Goal: Task Accomplishment & Management: Manage account settings

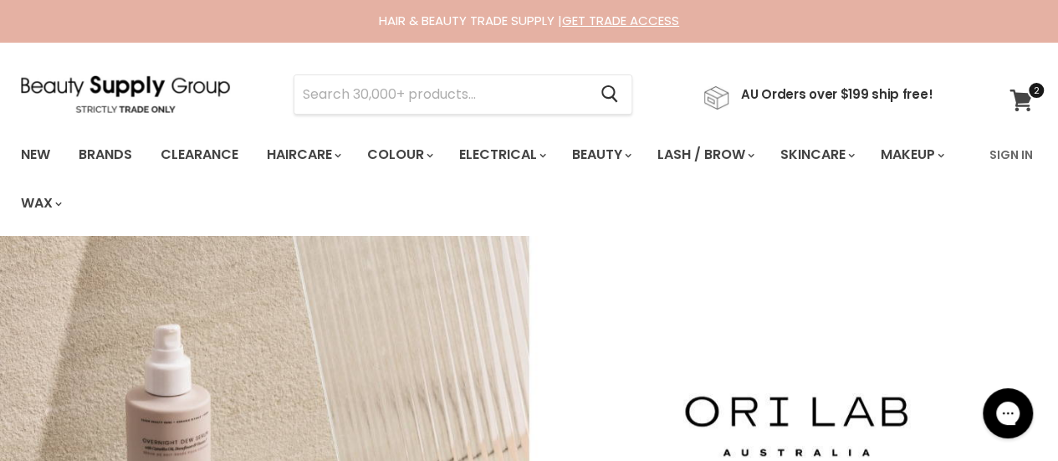
click at [1027, 95] on span at bounding box center [1036, 90] width 18 height 18
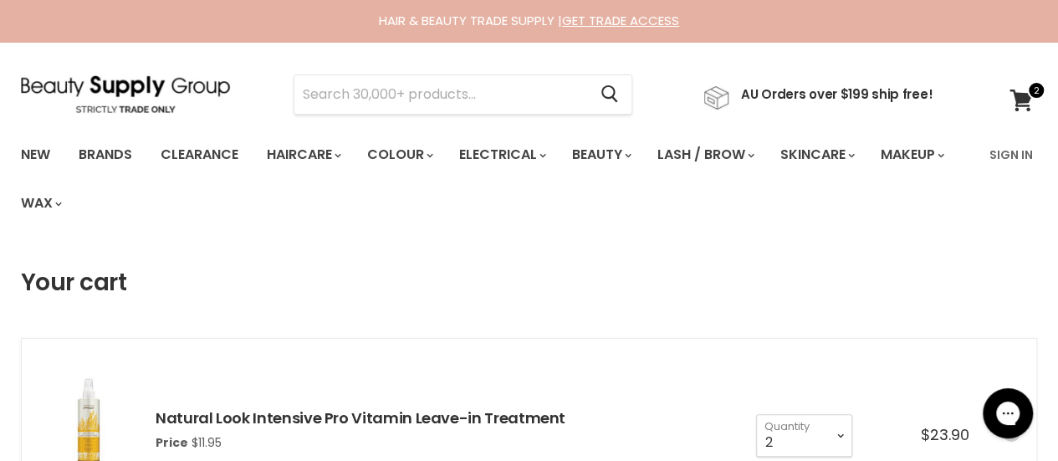
scroll to position [334, 0]
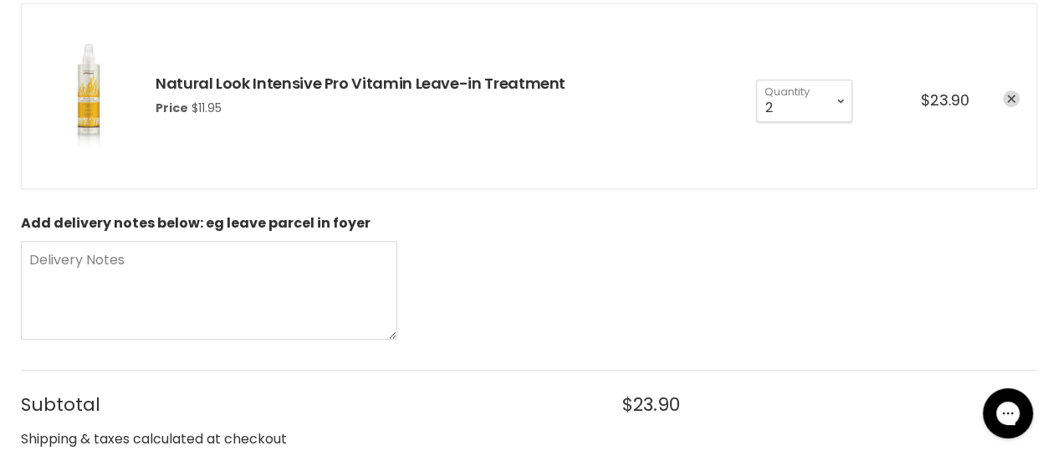
click at [1011, 101] on icon "remove Natural Look Intensive Pro Vitamin Leave-in Treatment" at bounding box center [1011, 98] width 8 height 8
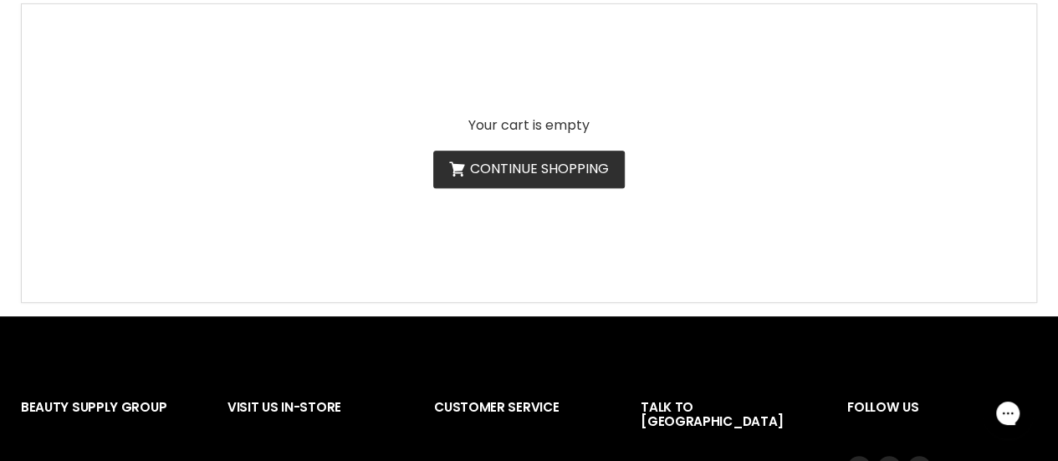
click at [543, 163] on link "Continue shopping" at bounding box center [528, 170] width 191 height 38
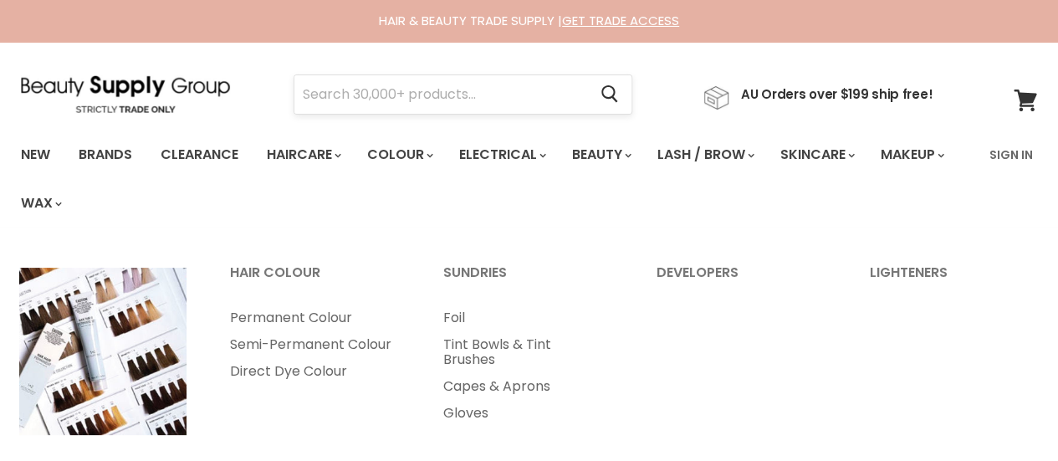
click at [374, 92] on input "Search" at bounding box center [440, 94] width 293 height 38
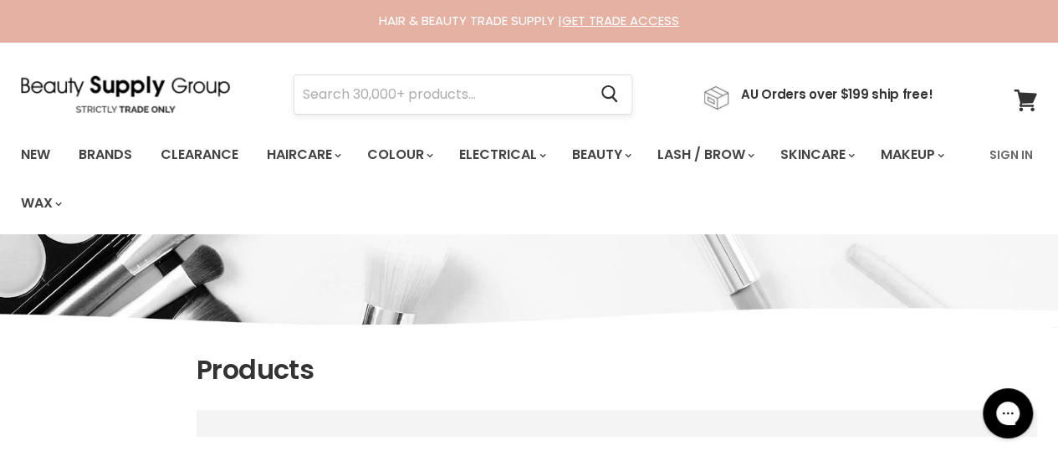
paste input "Pure Lamellar Vitality Shampoo"
type input "Pure Lamellar Vitality Shampoo"
select select "title-ascending"
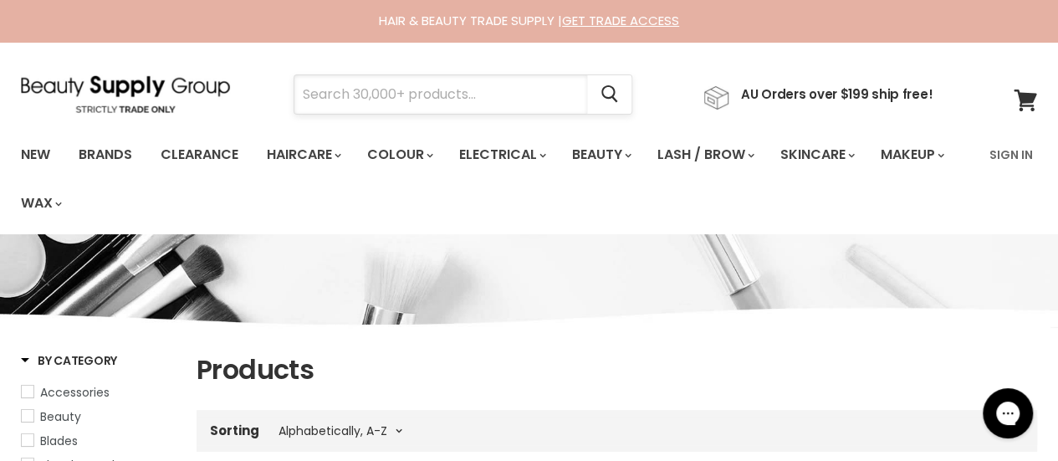
paste input "Pure Lamellar Vitality Shampoo"
type input "Pure Lamellar Vitality Shampoo"
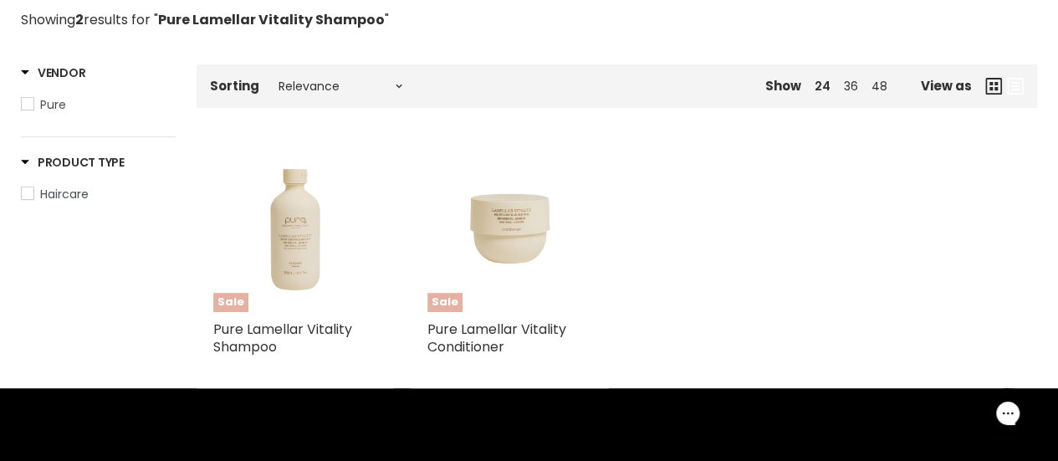
scroll to position [334, 0]
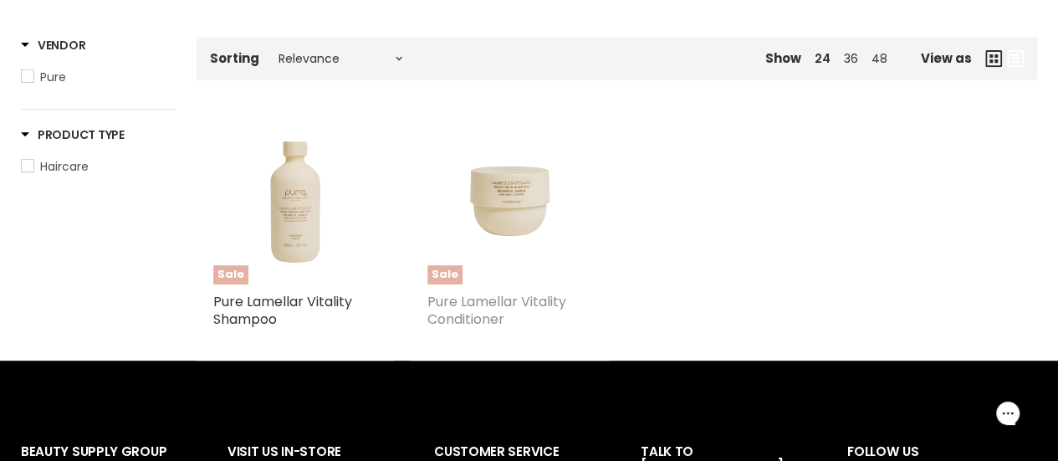
click at [480, 302] on link "Pure Lamellar Vitality Conditioner" at bounding box center [496, 310] width 139 height 37
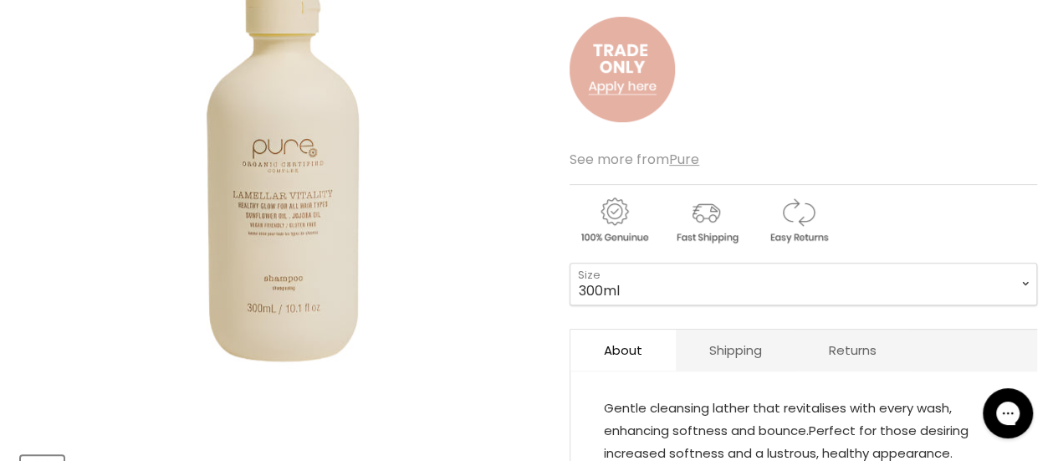
scroll to position [446, 0]
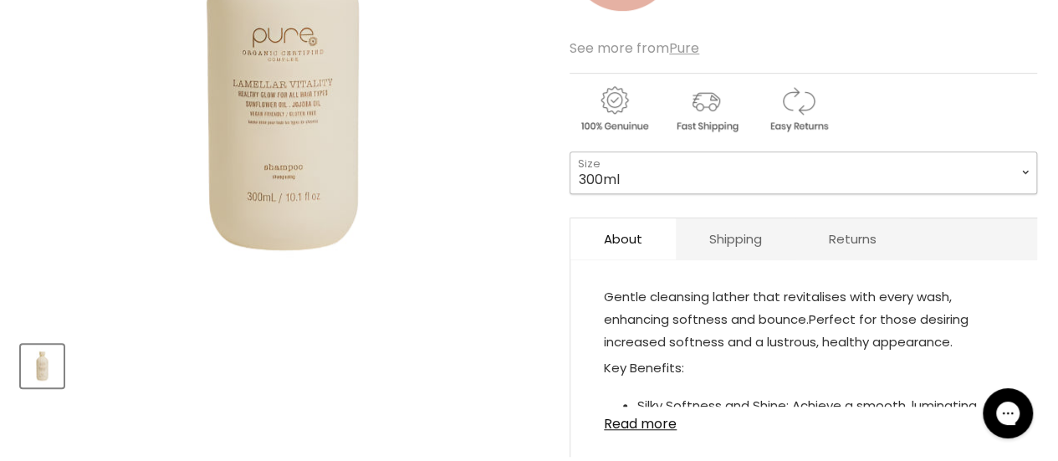
click at [674, 174] on select "300ml 1 Litre" at bounding box center [802, 172] width 467 height 42
click at [674, 173] on select "300ml 1 Litre" at bounding box center [802, 172] width 467 height 42
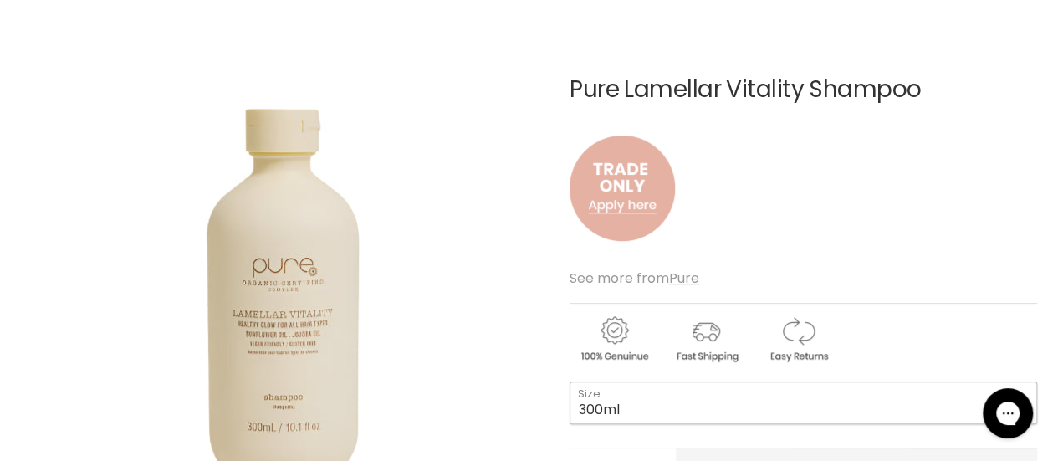
scroll to position [111, 0]
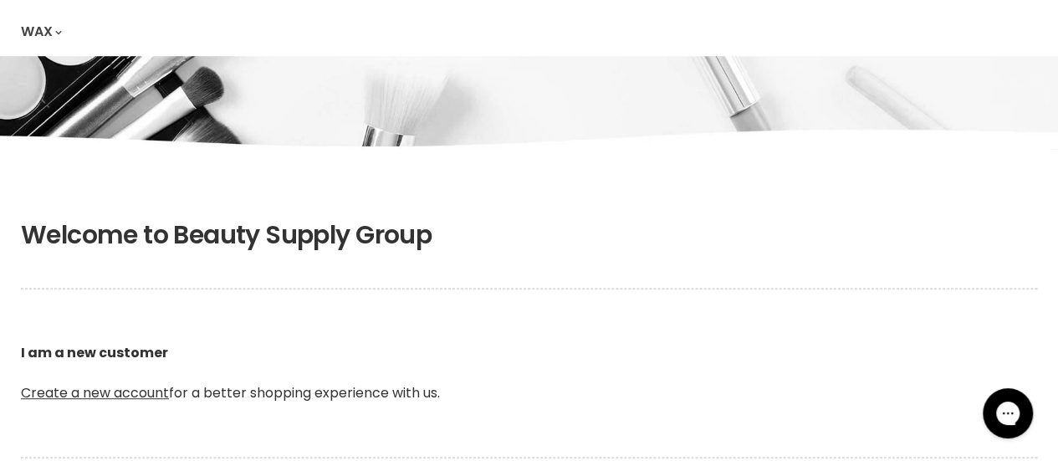
scroll to position [334, 0]
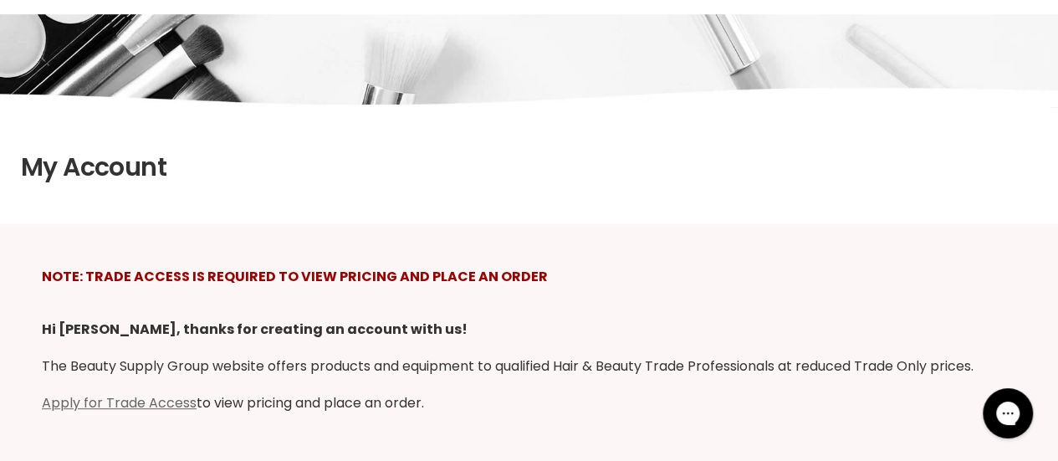
scroll to position [111, 0]
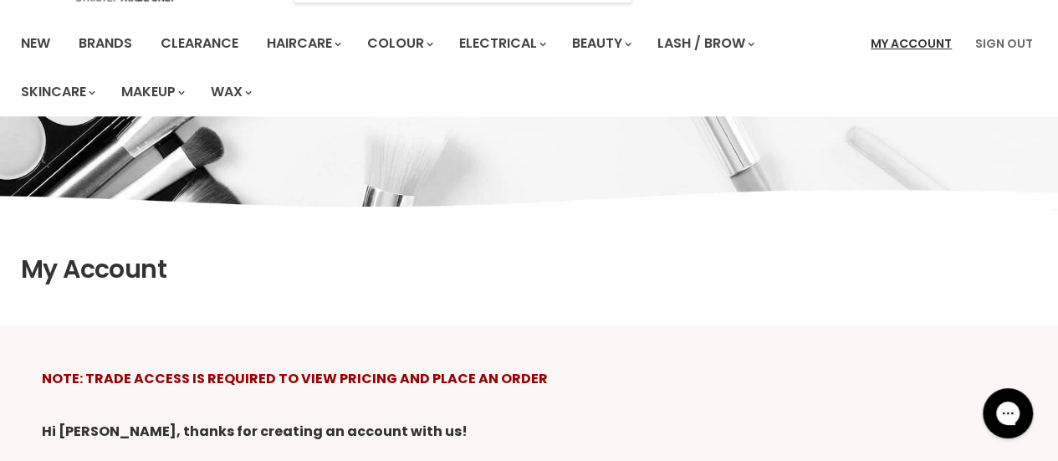
click at [911, 38] on link "My Account" at bounding box center [910, 43] width 101 height 35
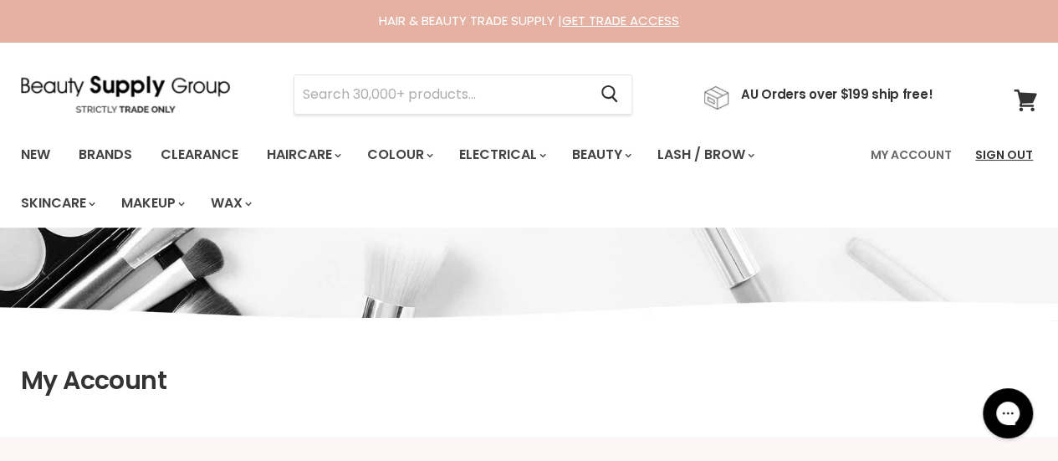
click at [1012, 150] on link "Sign Out" at bounding box center [1004, 154] width 78 height 35
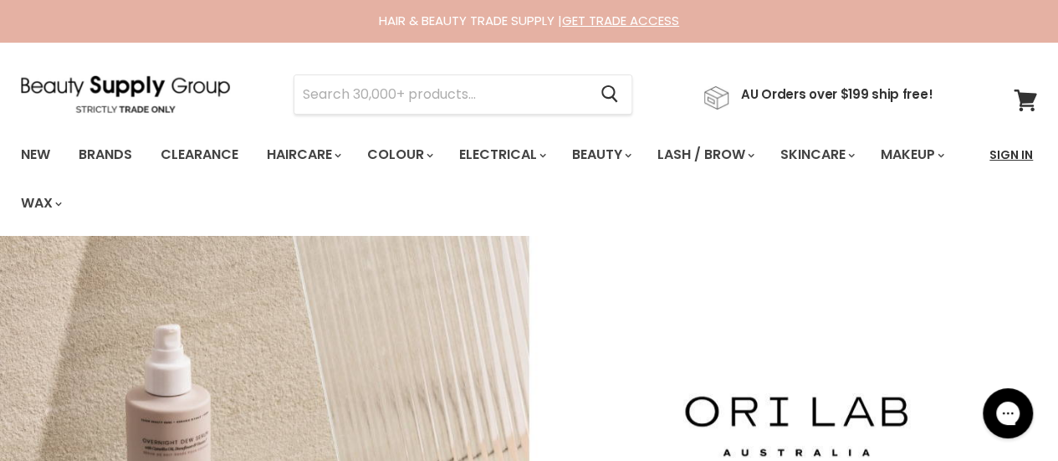
click at [1011, 156] on link "Sign In" at bounding box center [1011, 154] width 64 height 35
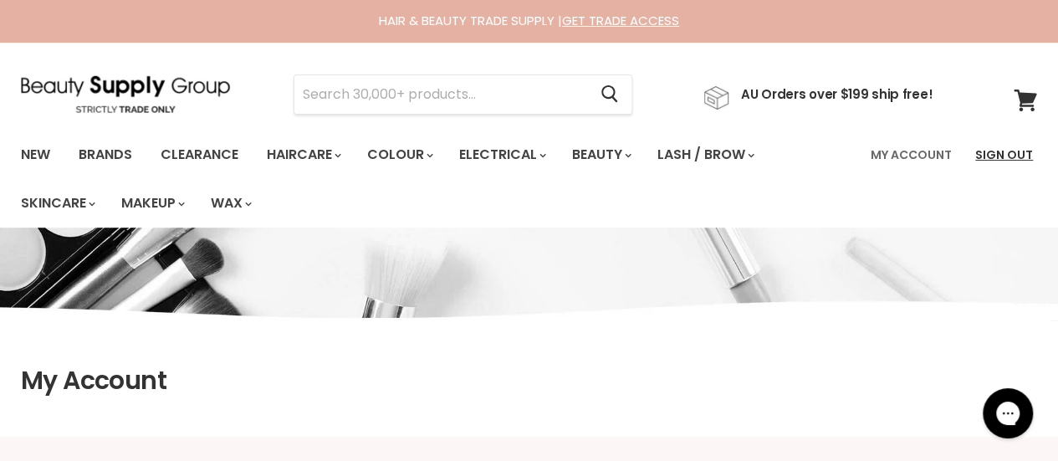
click at [1002, 153] on link "Sign Out" at bounding box center [1004, 154] width 78 height 35
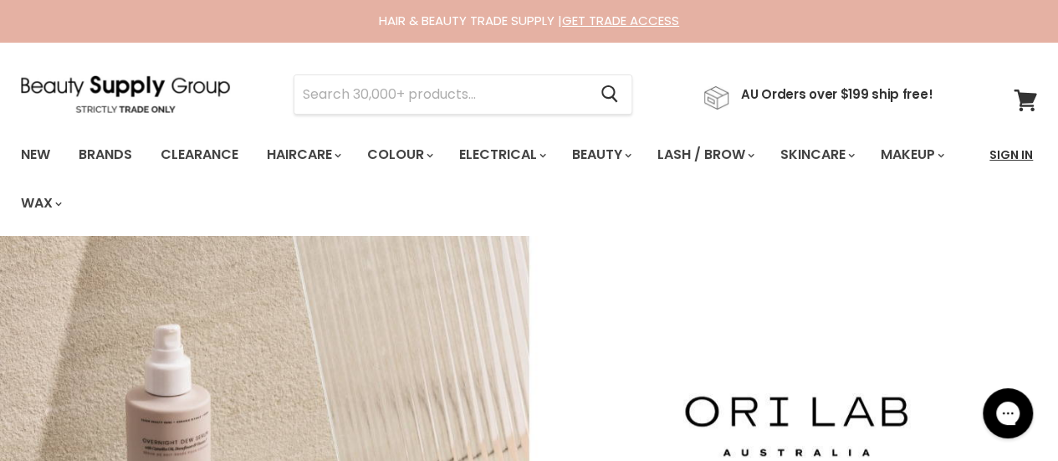
click at [1018, 156] on link "Sign In" at bounding box center [1011, 154] width 64 height 35
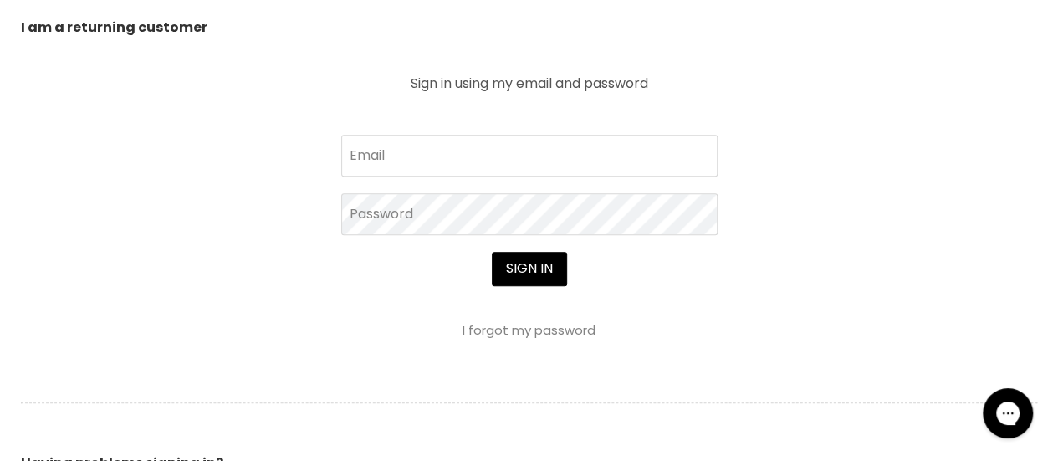
scroll to position [669, 0]
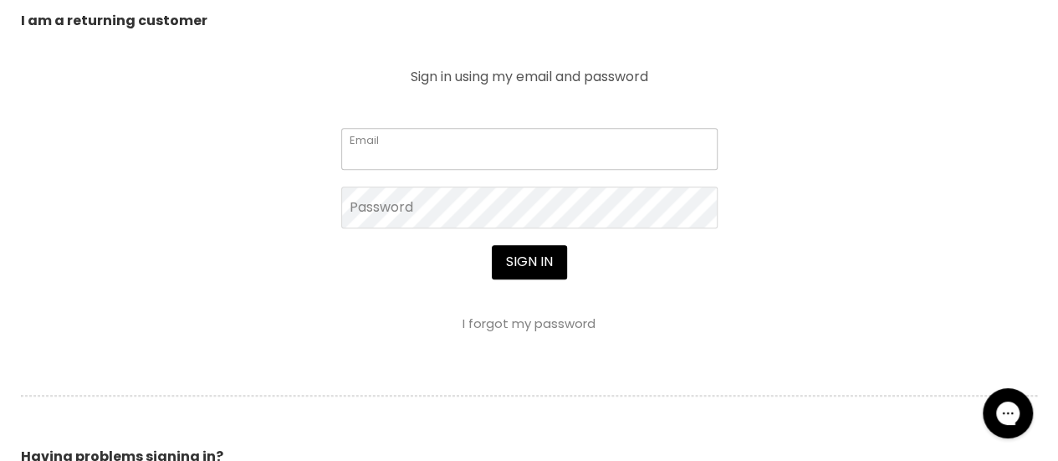
type input "[EMAIL_ADDRESS][DOMAIN_NAME]"
click at [509, 143] on input "[EMAIL_ADDRESS][DOMAIN_NAME]" at bounding box center [529, 149] width 376 height 42
click at [295, 283] on section "Welcome to Beauty Supply Group I am a new customer Create a new account for a b…" at bounding box center [529, 152] width 1058 height 911
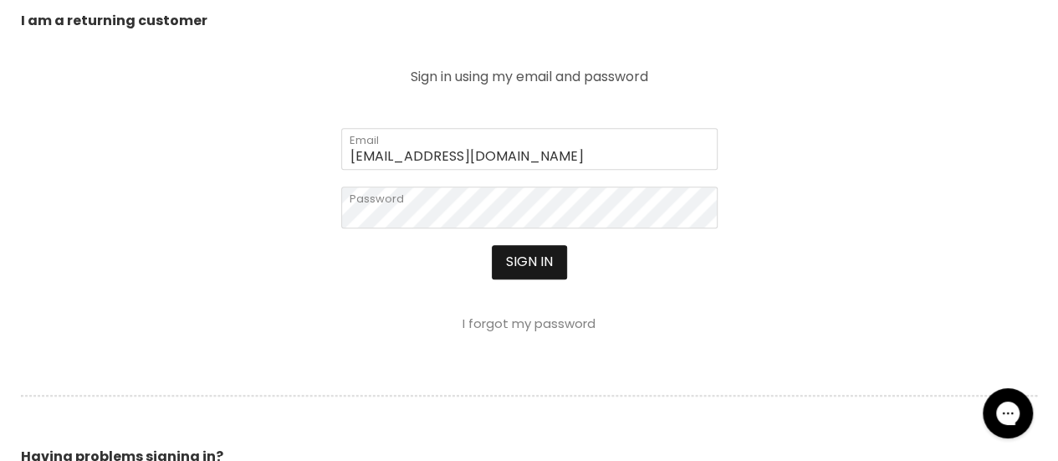
click at [544, 256] on button "Sign in" at bounding box center [529, 261] width 75 height 33
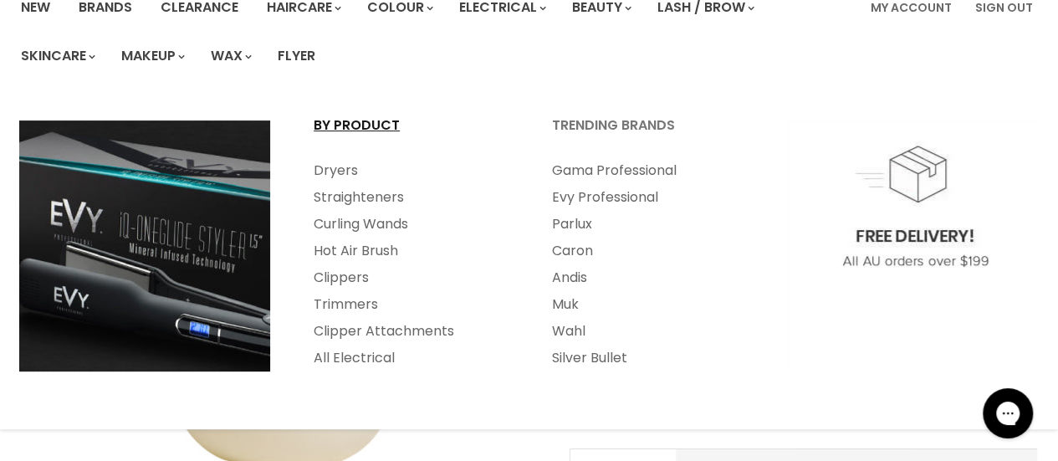
scroll to position [222, 0]
